Goal: Find specific page/section: Find specific page/section

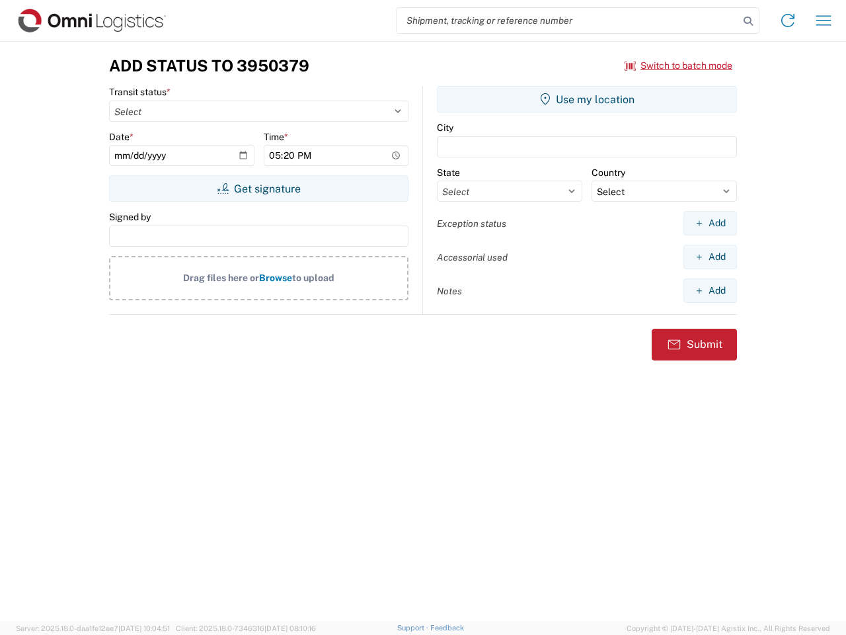
click at [568, 20] on input "search" at bounding box center [568, 20] width 342 height 25
click at [748, 21] on icon at bounding box center [748, 21] width 19 height 19
click at [788, 20] on icon at bounding box center [787, 20] width 21 height 21
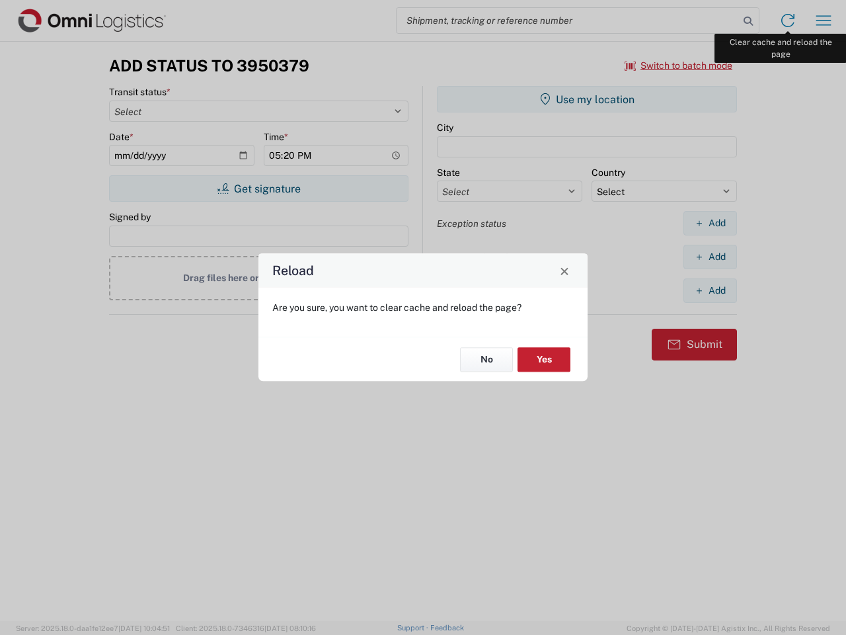
click at [824, 20] on div "Reload Are you sure, you want to clear cache and reload the page? No Yes" at bounding box center [423, 317] width 846 height 635
click at [679, 65] on div "Reload Are you sure, you want to clear cache and reload the page? No Yes" at bounding box center [423, 317] width 846 height 635
click at [258, 188] on div "Reload Are you sure, you want to clear cache and reload the page? No Yes" at bounding box center [423, 317] width 846 height 635
click at [587, 99] on div "Reload Are you sure, you want to clear cache and reload the page? No Yes" at bounding box center [423, 317] width 846 height 635
click at [710, 223] on div "Reload Are you sure, you want to clear cache and reload the page? No Yes" at bounding box center [423, 317] width 846 height 635
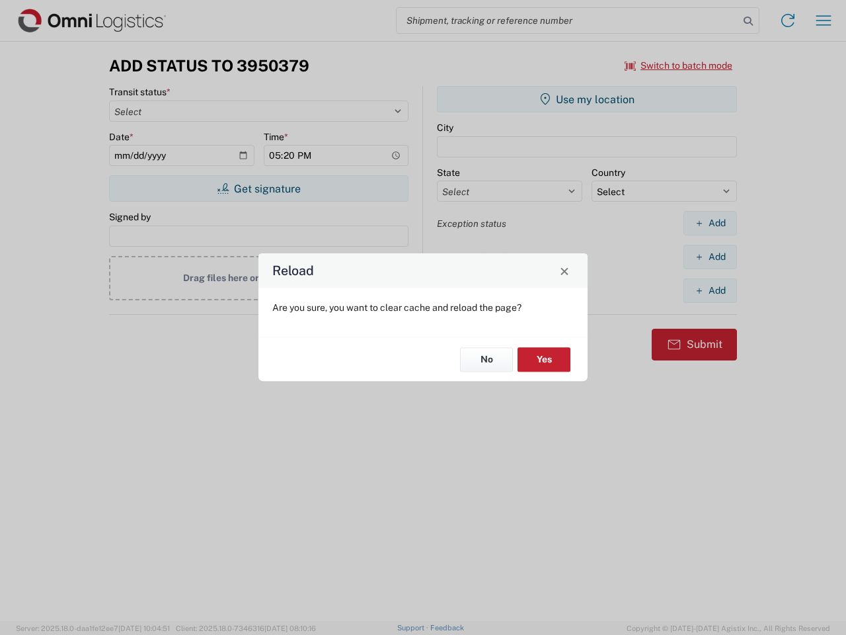
click at [710, 256] on div "Reload Are you sure, you want to clear cache and reload the page? No Yes" at bounding box center [423, 317] width 846 height 635
click at [710, 290] on div "Reload Are you sure, you want to clear cache and reload the page? No Yes" at bounding box center [423, 317] width 846 height 635
